Goal: Navigation & Orientation: Find specific page/section

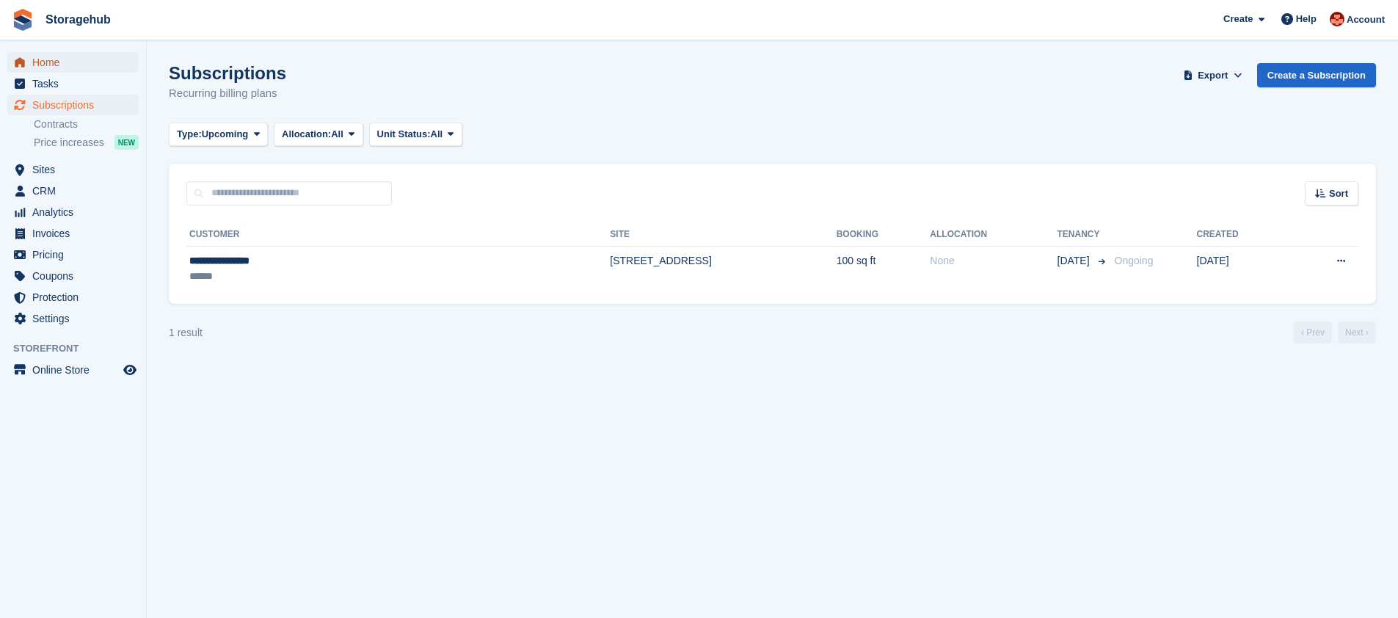
click at [72, 68] on span "Home" at bounding box center [76, 62] width 88 height 21
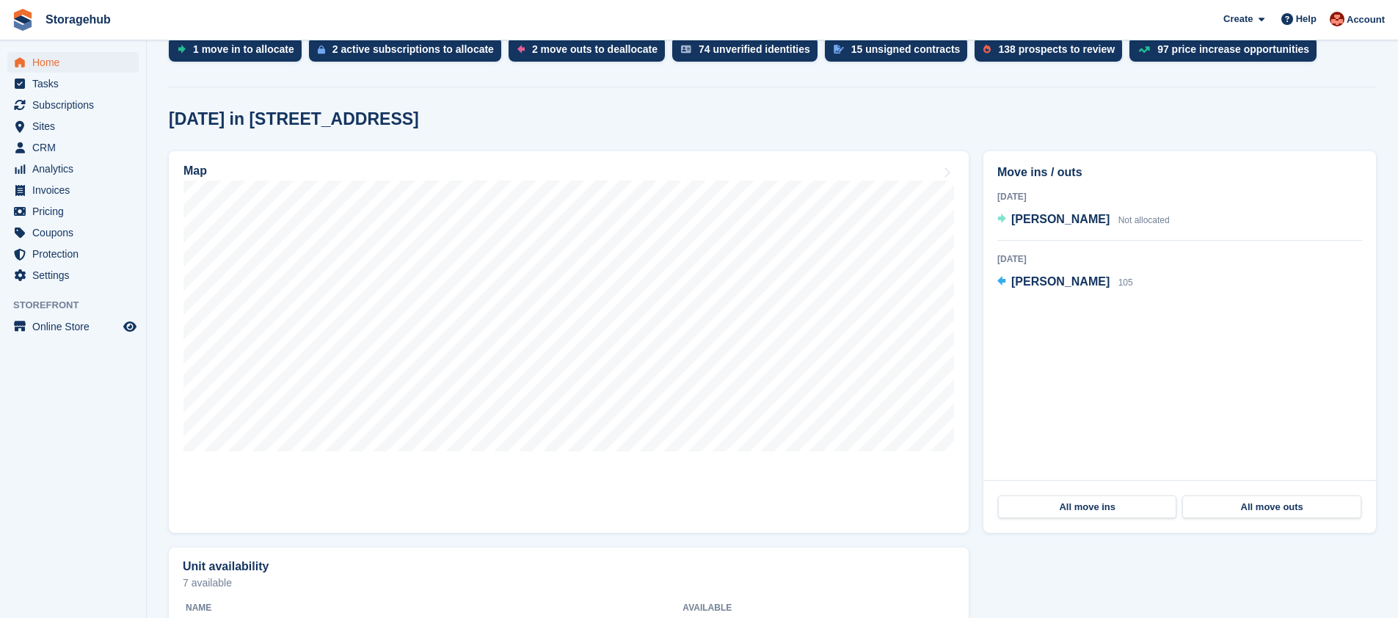
scroll to position [408, 0]
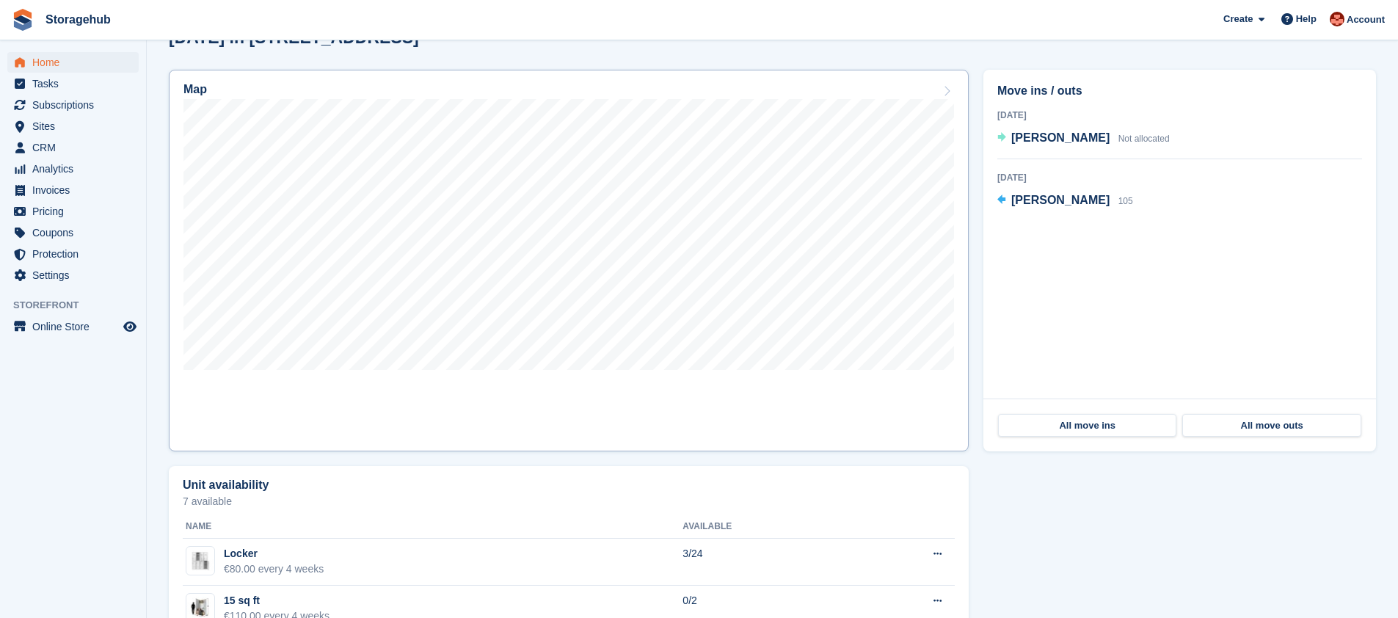
click at [421, 395] on link "Map" at bounding box center [569, 261] width 800 height 382
